Goal: Check status: Check status

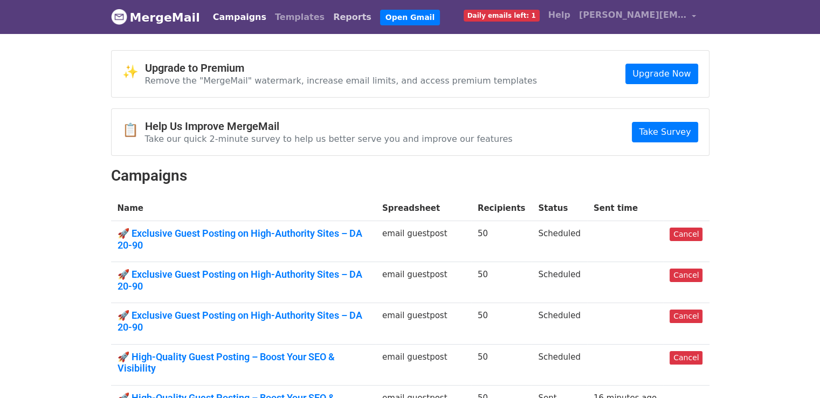
click at [330, 18] on link "Reports" at bounding box center [352, 17] width 47 height 22
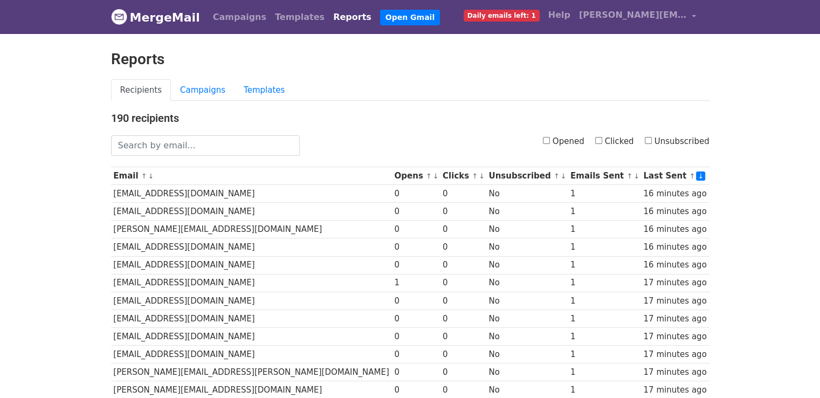
click at [550, 141] on input "Opened" at bounding box center [546, 140] width 7 height 7
checkbox input "true"
